Goal: Check status: Check status

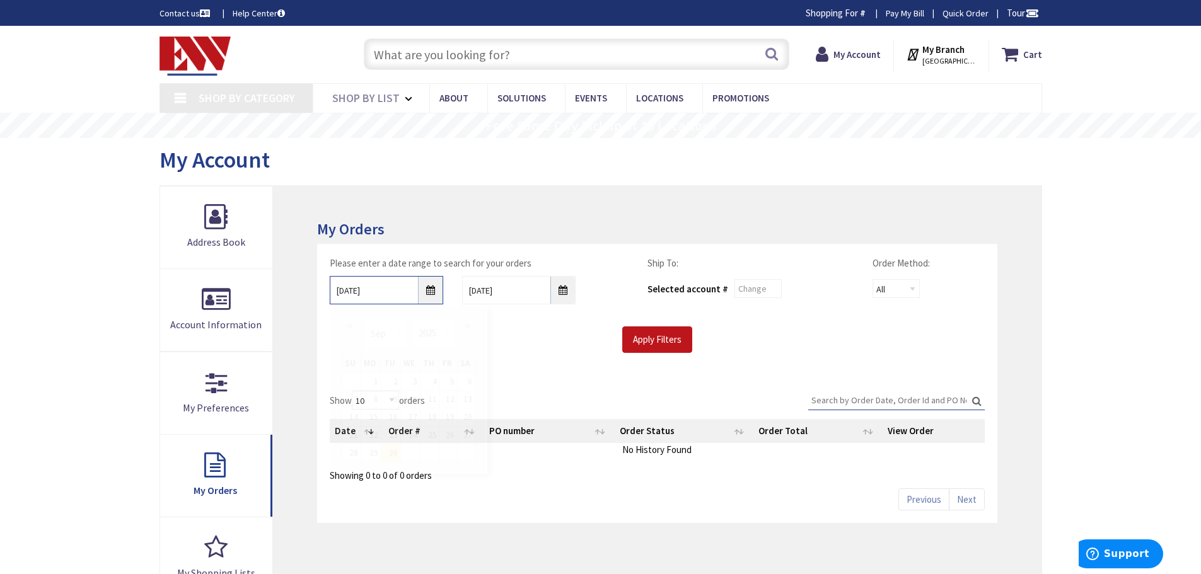
click at [429, 289] on input "9/30/2025" at bounding box center [386, 290] width 113 height 28
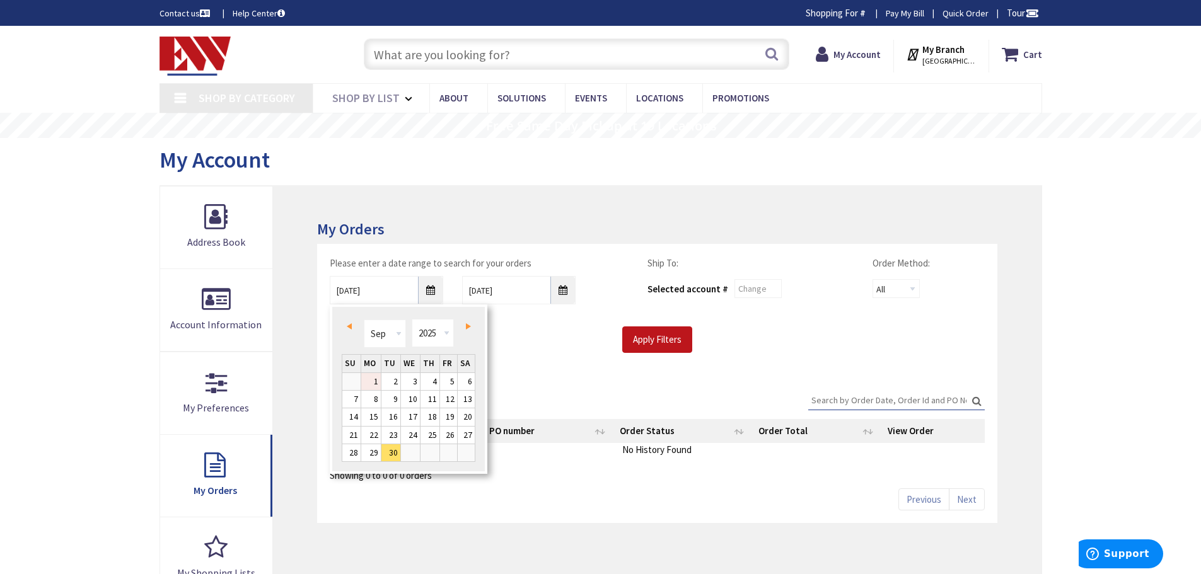
click at [371, 378] on link "1" at bounding box center [371, 381] width 20 height 17
type input "09/01/2025"
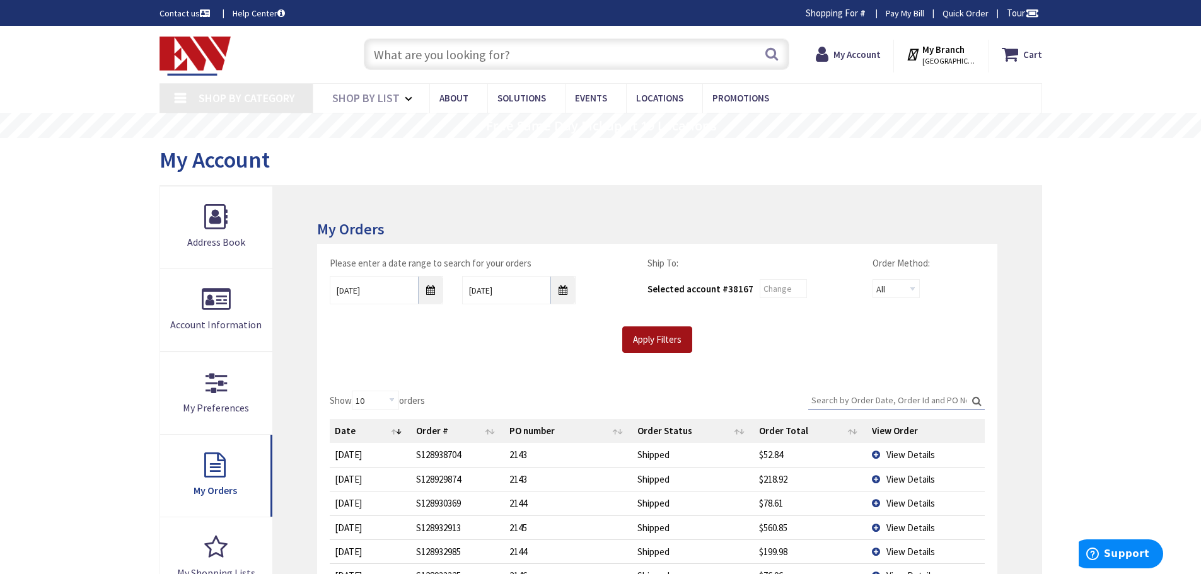
click at [654, 339] on input "Apply Filters" at bounding box center [657, 340] width 70 height 26
click at [851, 402] on input "Search:" at bounding box center [896, 400] width 177 height 19
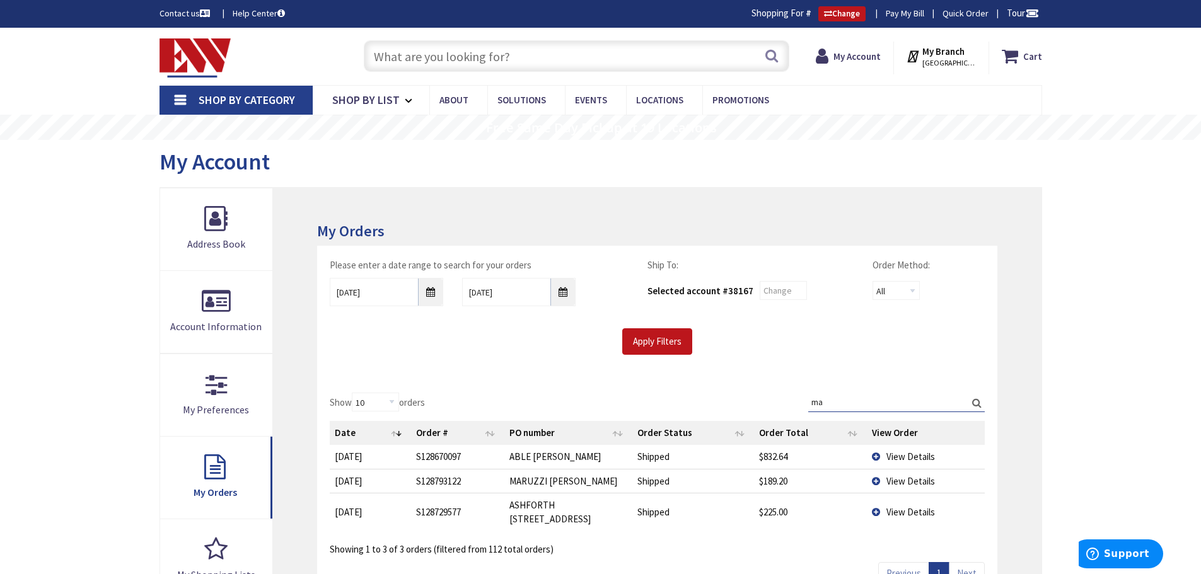
type input "mar"
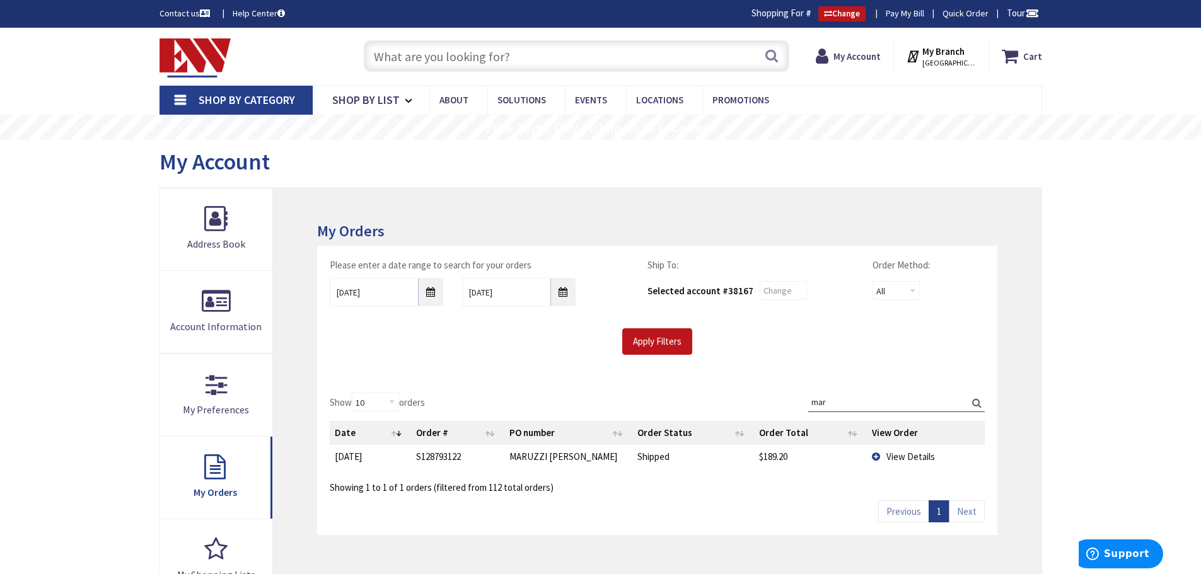
type input "[US_STATE][GEOGRAPHIC_DATA], [GEOGRAPHIC_DATA]"
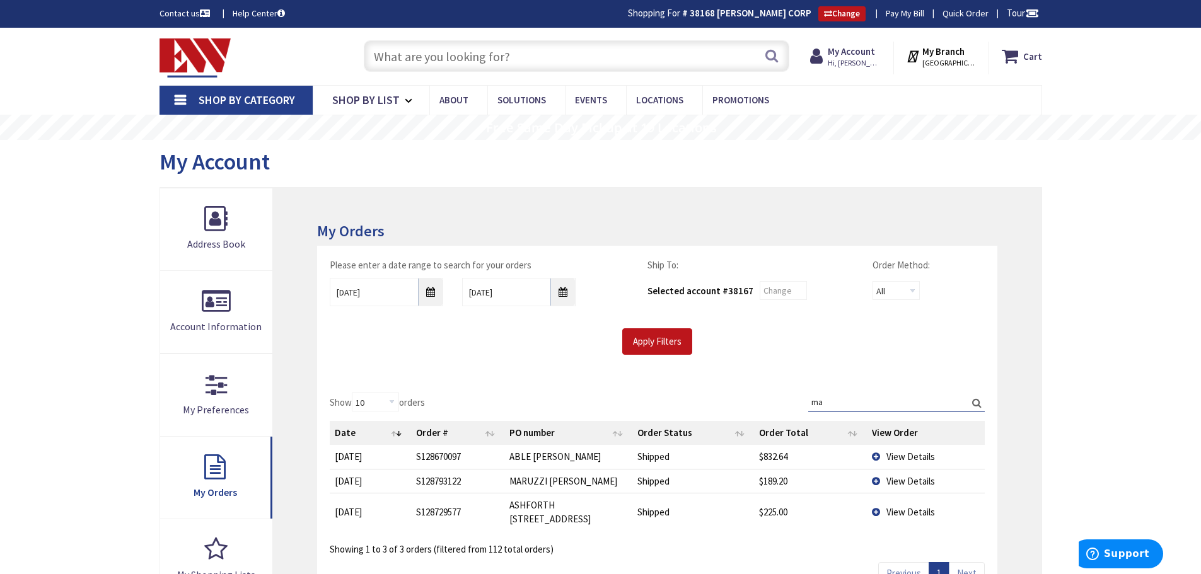
type input "m"
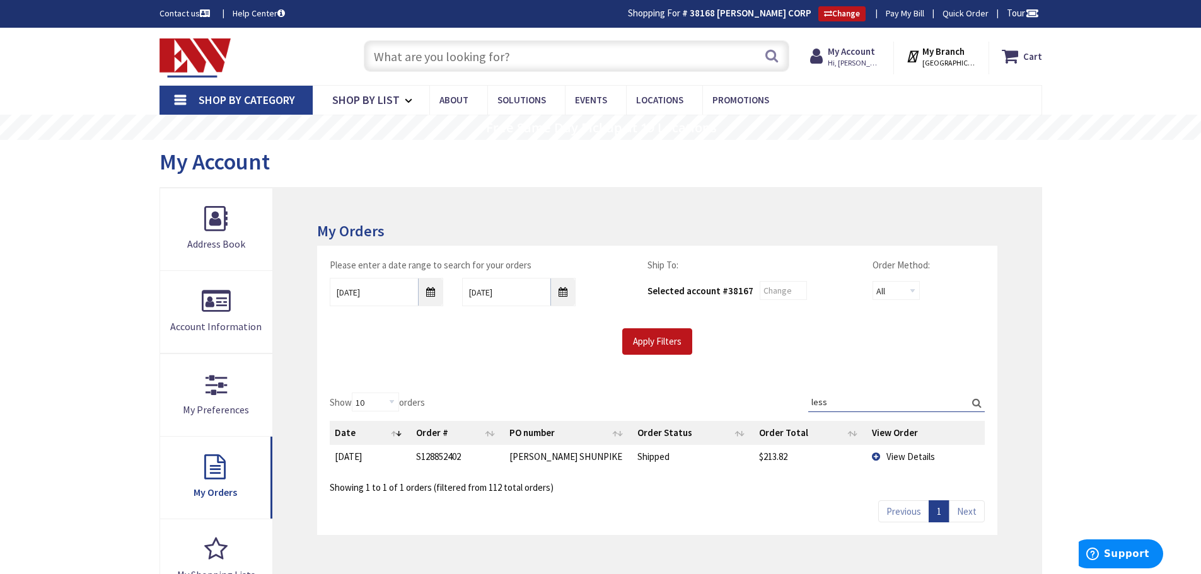
type input "less"
click at [901, 456] on span "View Details" at bounding box center [910, 457] width 49 height 12
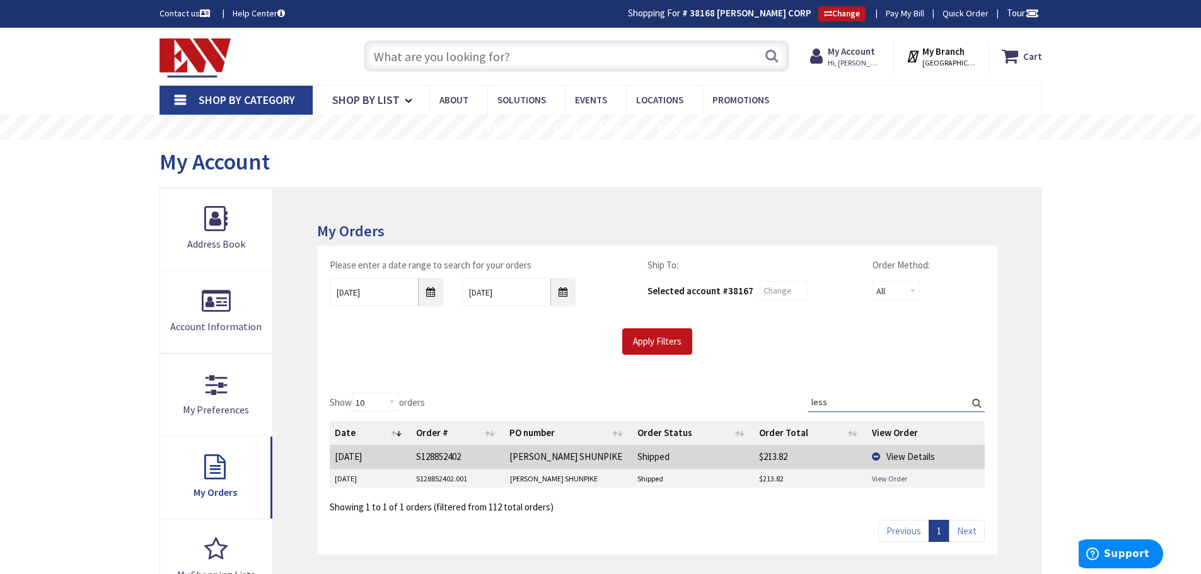
click at [891, 478] on link "View Order" at bounding box center [889, 478] width 35 height 11
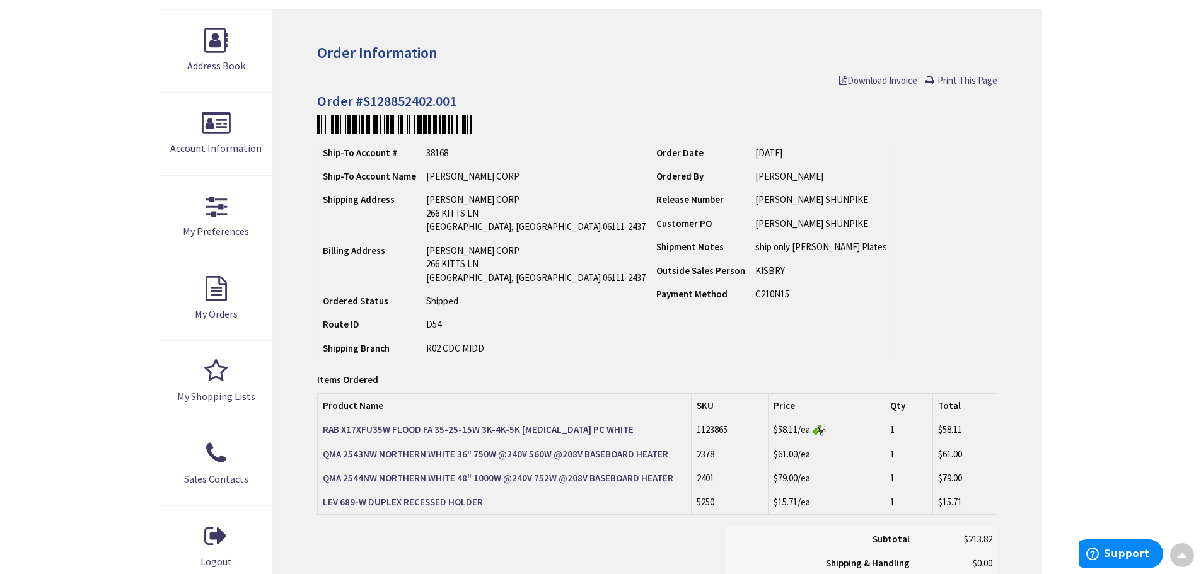
scroll to position [187, 0]
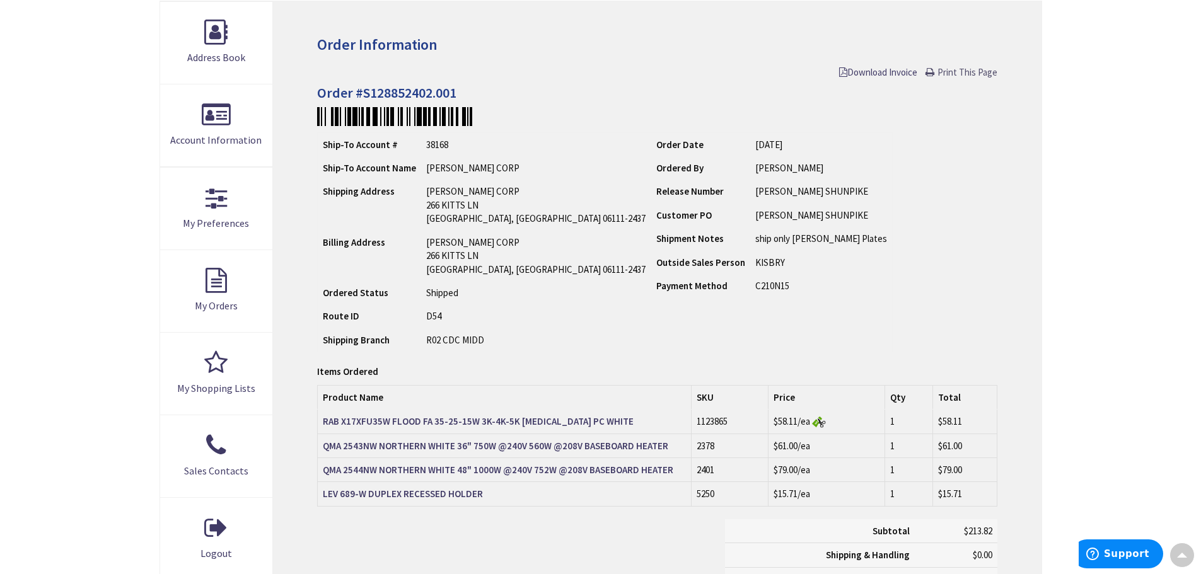
click at [963, 78] on span "Print This Page" at bounding box center [967, 72] width 60 height 12
